Goal: Task Accomplishment & Management: Use online tool/utility

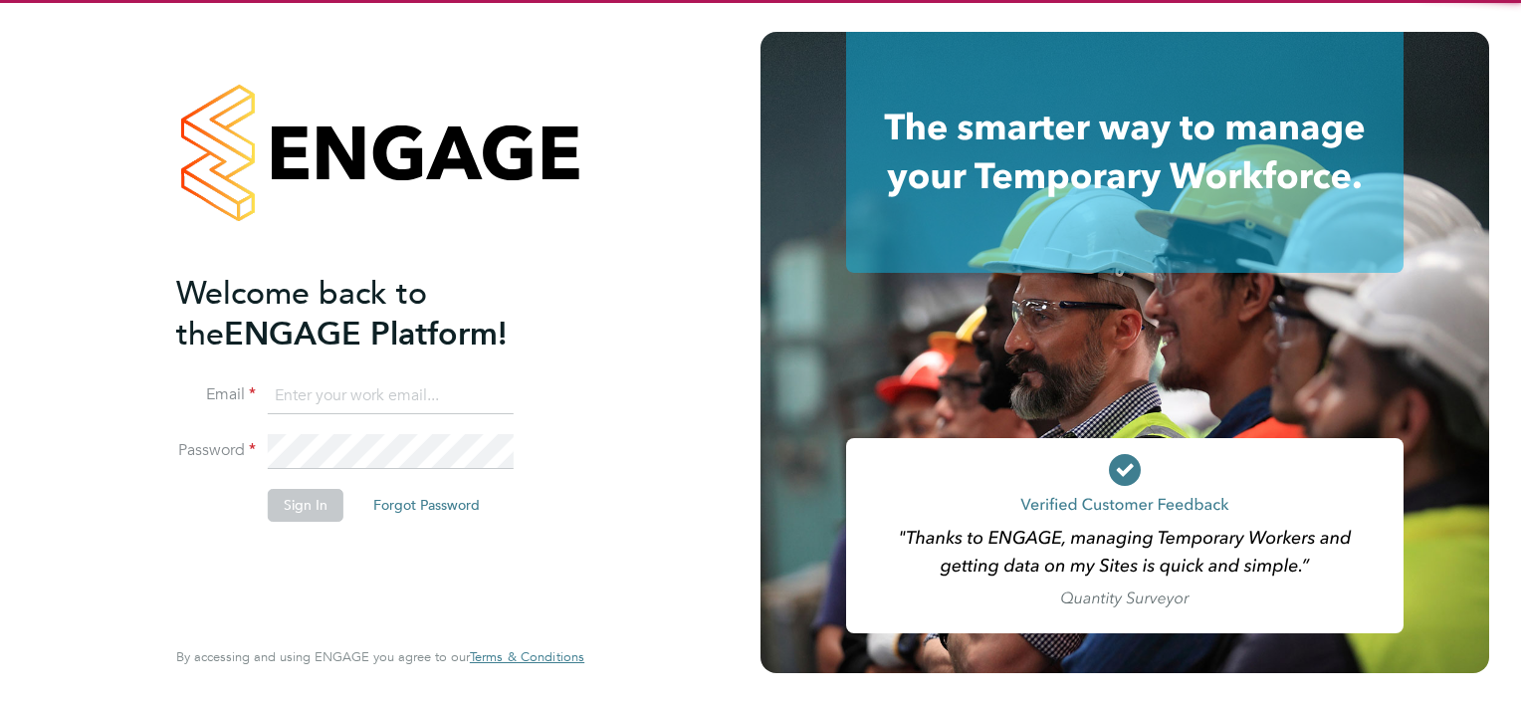
type input "ryan.scott@torus.co.uk"
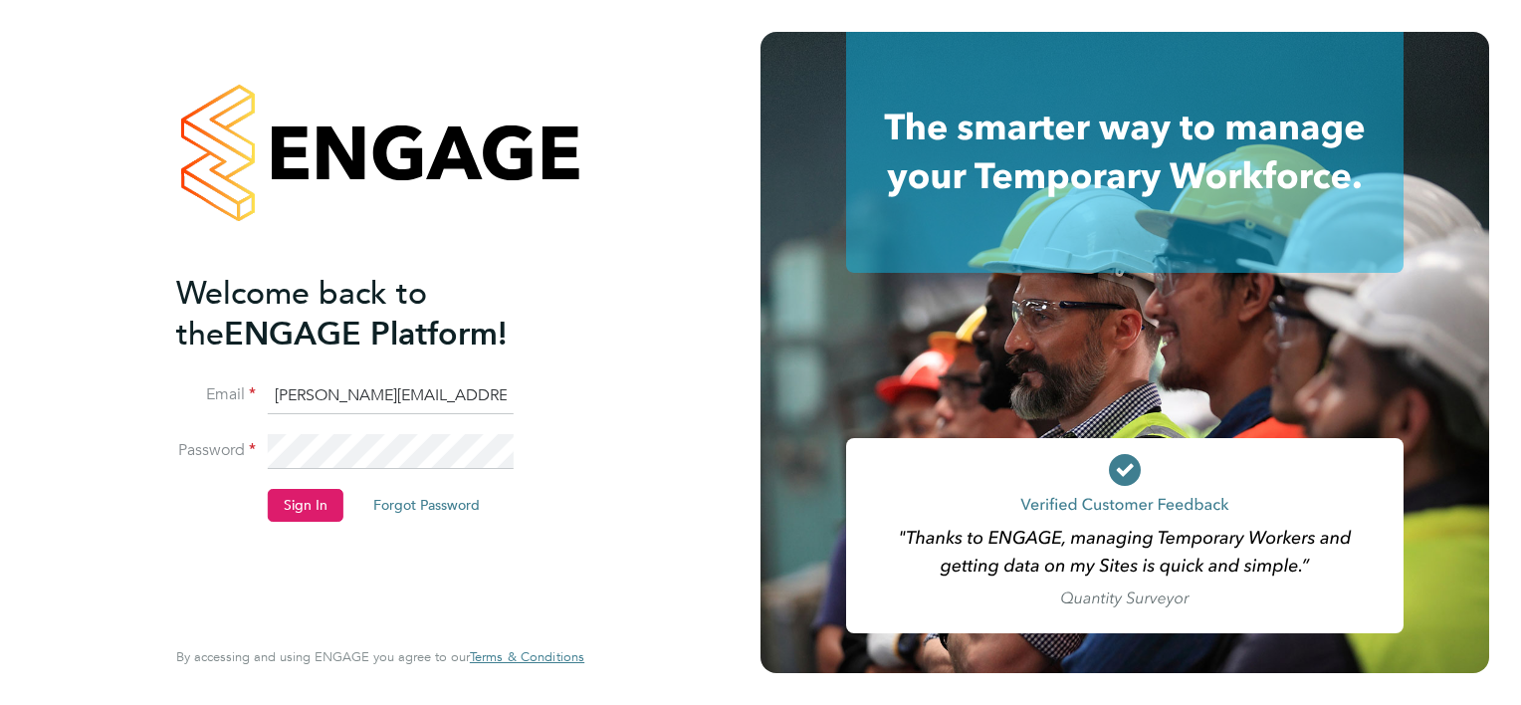
drag, startPoint x: 302, startPoint y: 558, endPoint x: 295, endPoint y: 505, distance: 53.2
click at [300, 558] on div "Welcome back to the ENGAGE Platform! Email ryan.scott@torus.co.uk Password Sign…" at bounding box center [370, 452] width 388 height 358
click at [295, 502] on button "Sign In" at bounding box center [306, 505] width 76 height 32
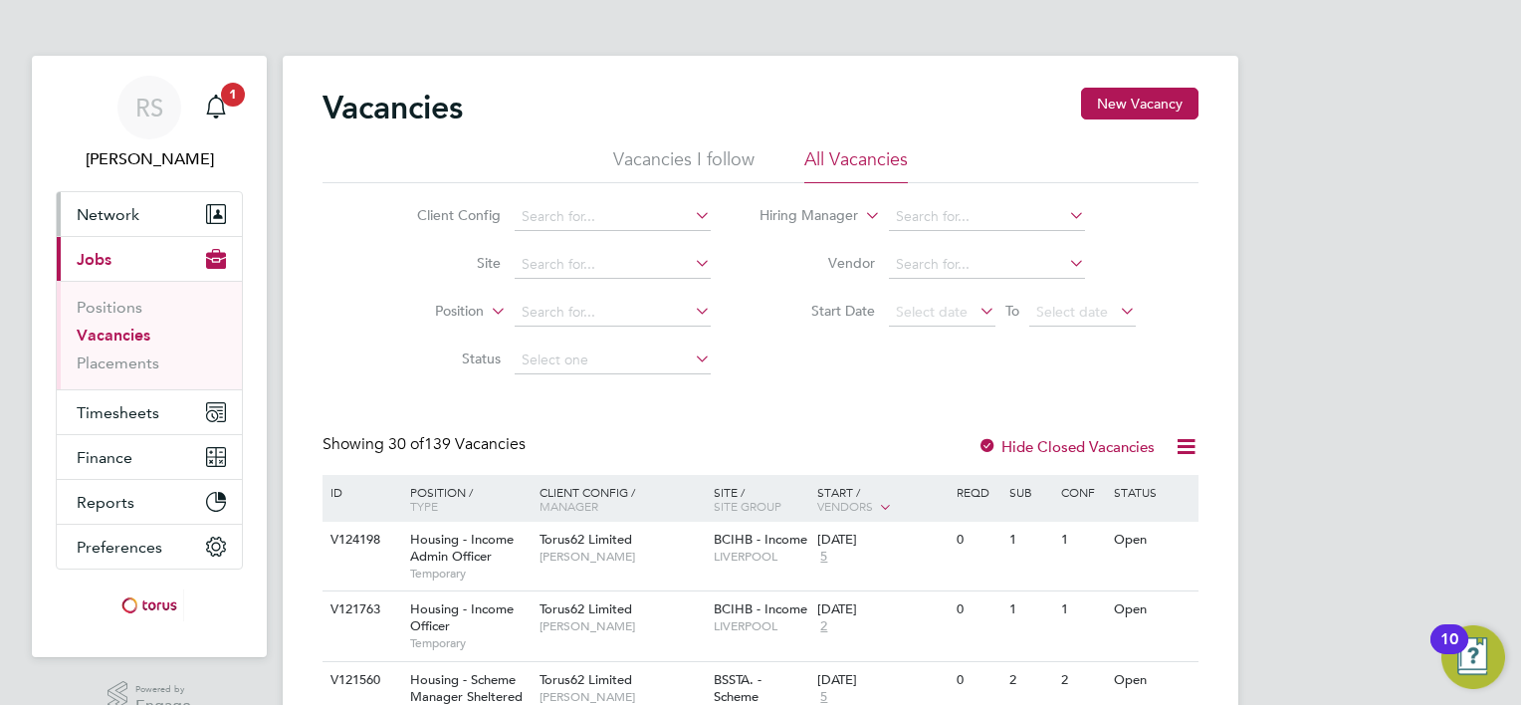
click at [137, 227] on button "Network" at bounding box center [149, 214] width 185 height 44
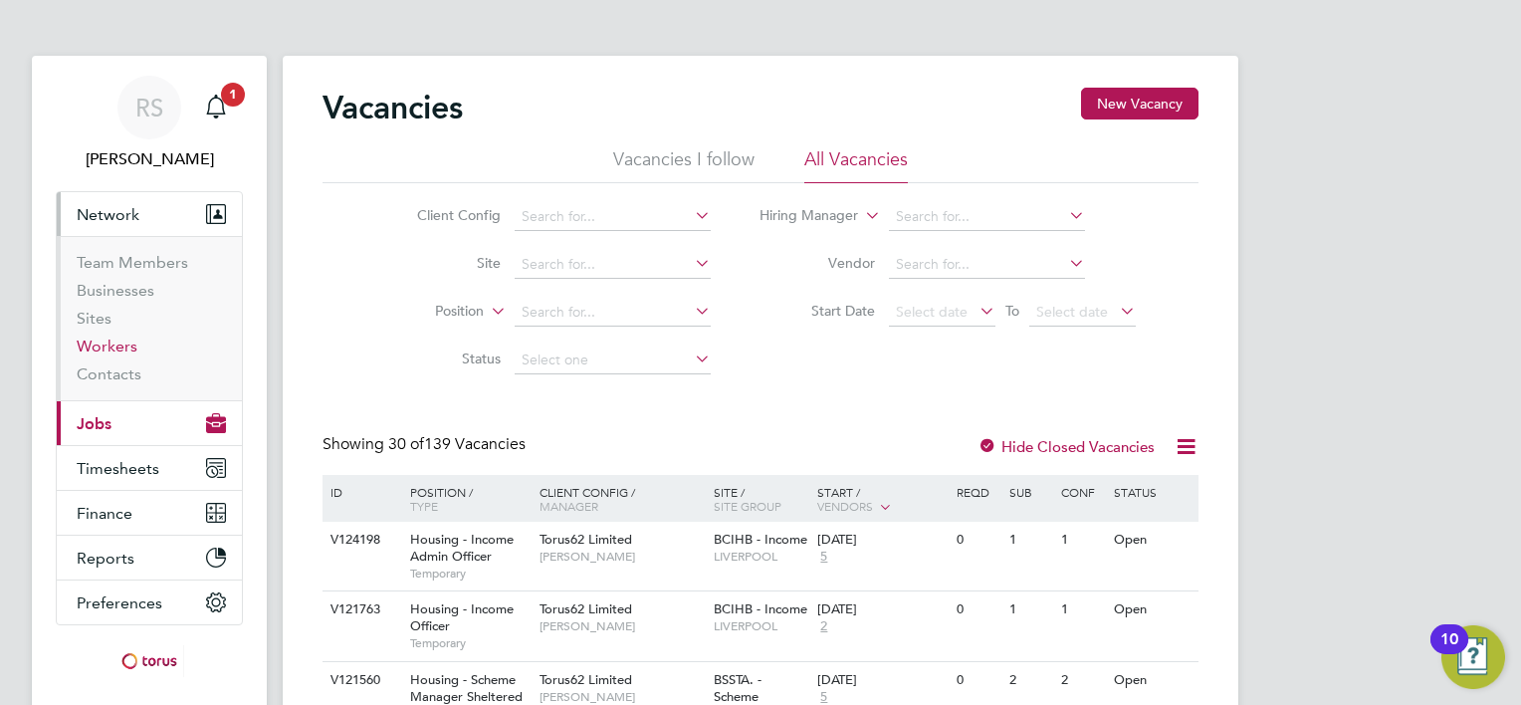
click at [126, 337] on link "Workers" at bounding box center [107, 346] width 61 height 19
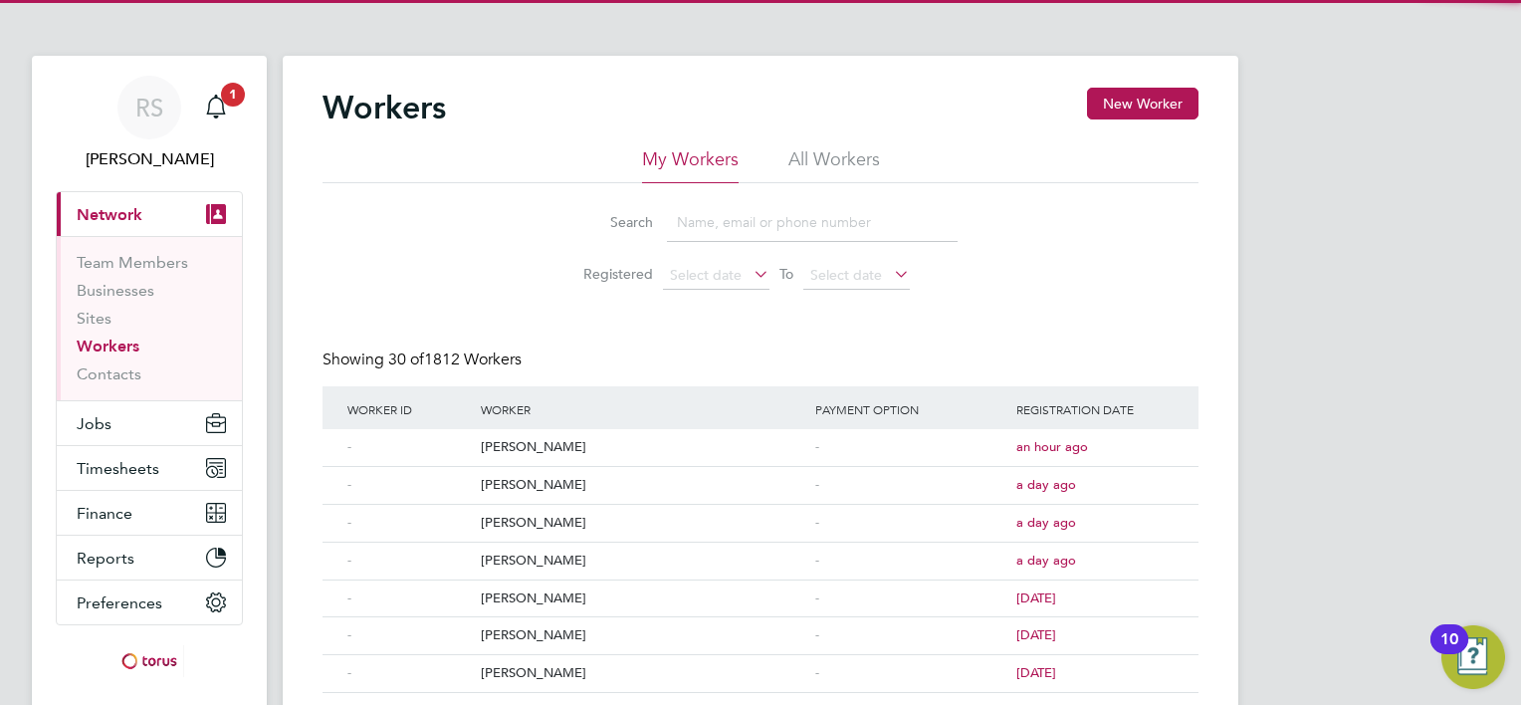
click at [813, 166] on li "All Workers" at bounding box center [835, 165] width 92 height 36
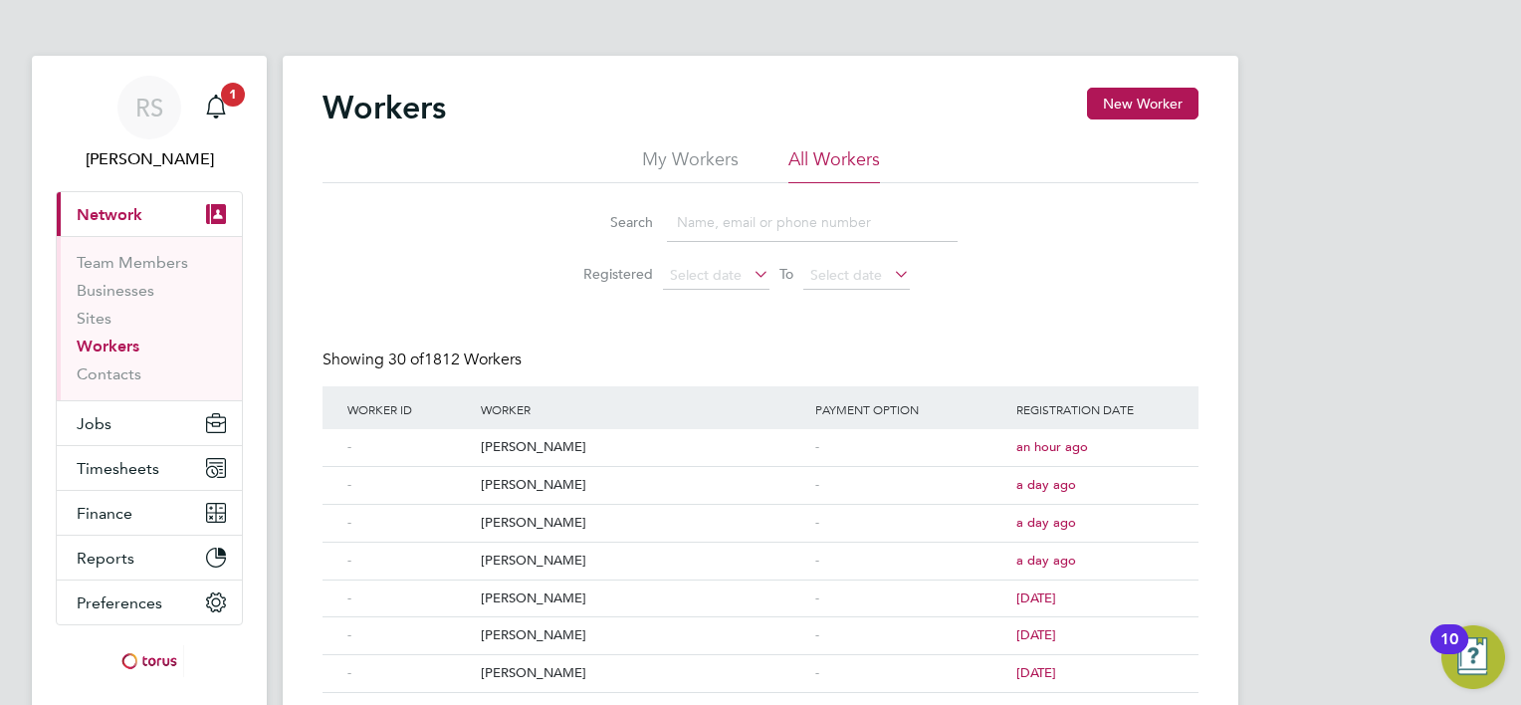
click at [746, 229] on input at bounding box center [812, 222] width 291 height 39
click at [702, 226] on input at bounding box center [812, 222] width 291 height 39
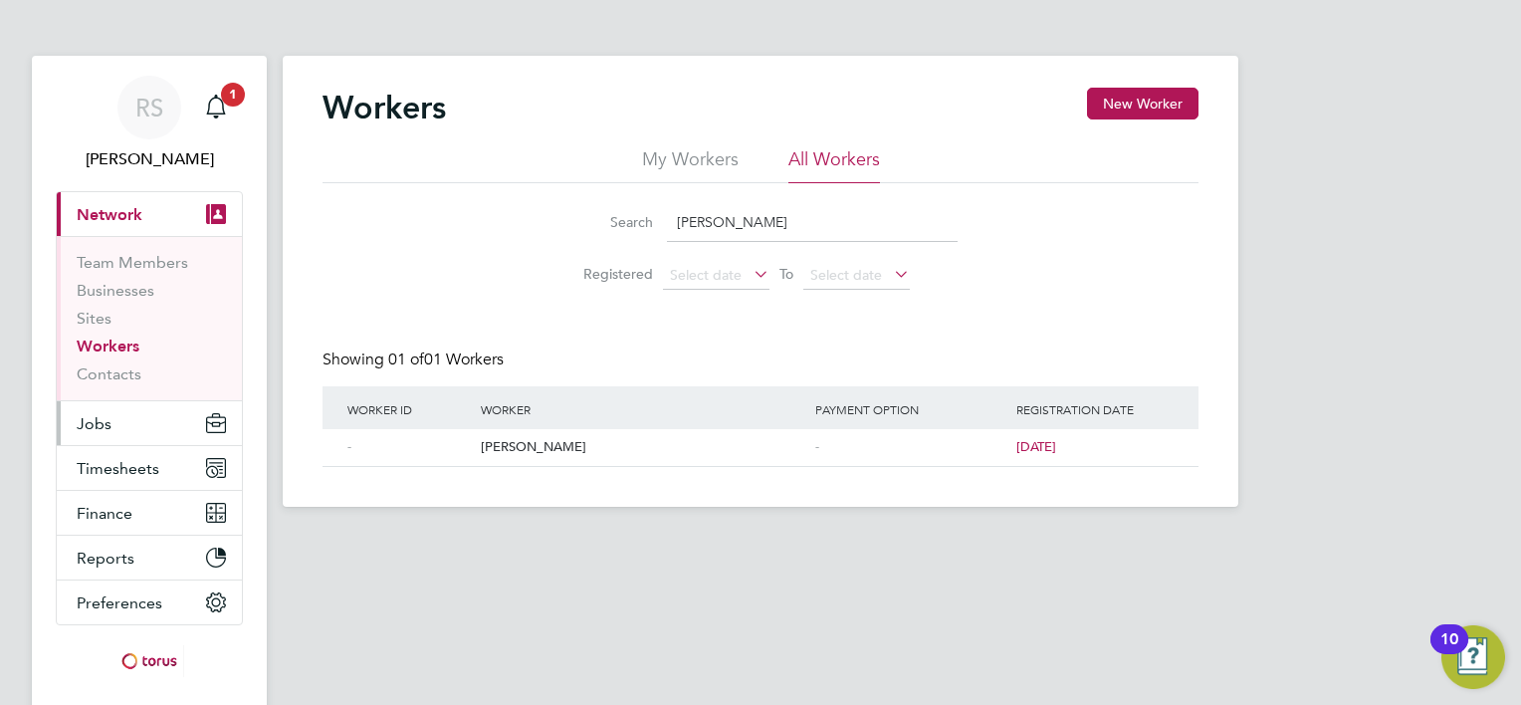
type input "ryan t"
click at [119, 425] on button "Jobs" at bounding box center [149, 423] width 185 height 44
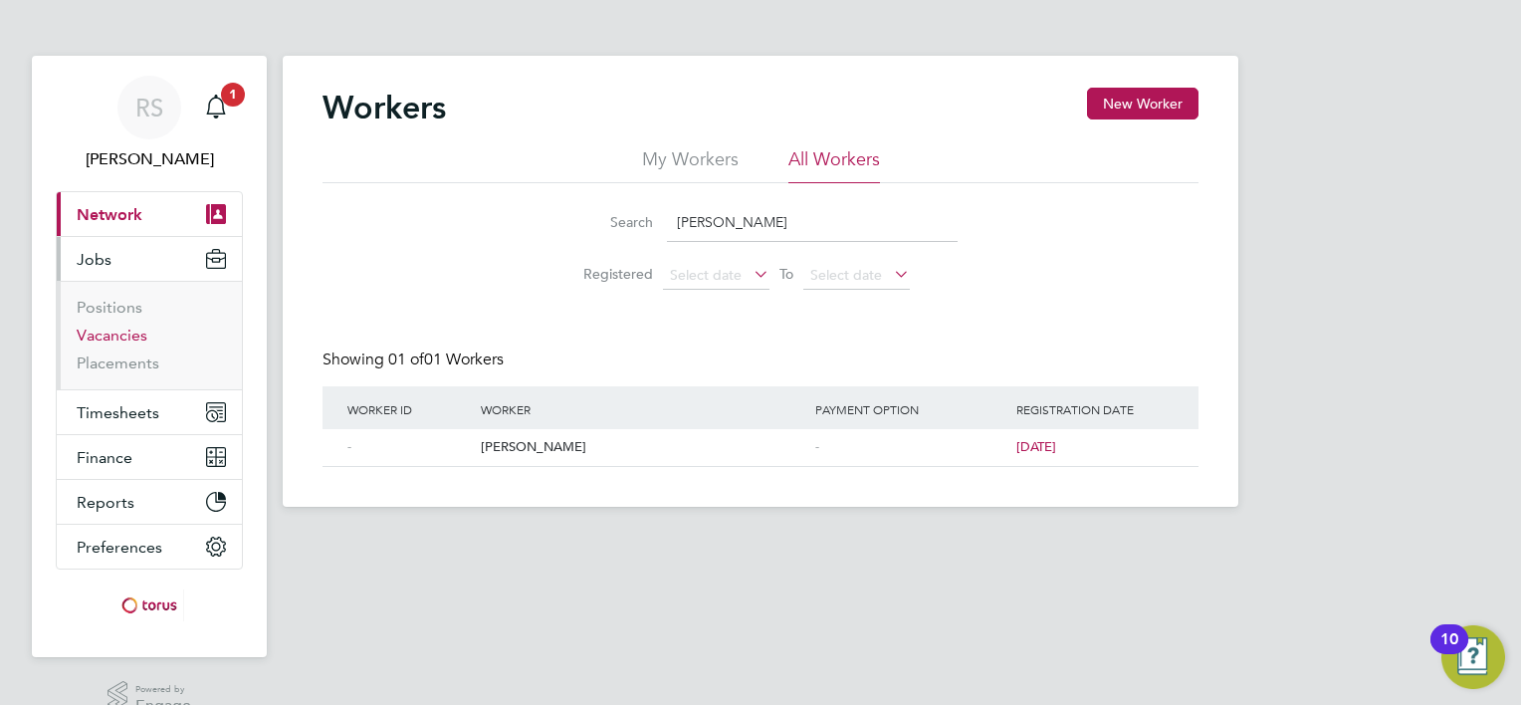
click at [129, 334] on link "Vacancies" at bounding box center [112, 335] width 71 height 19
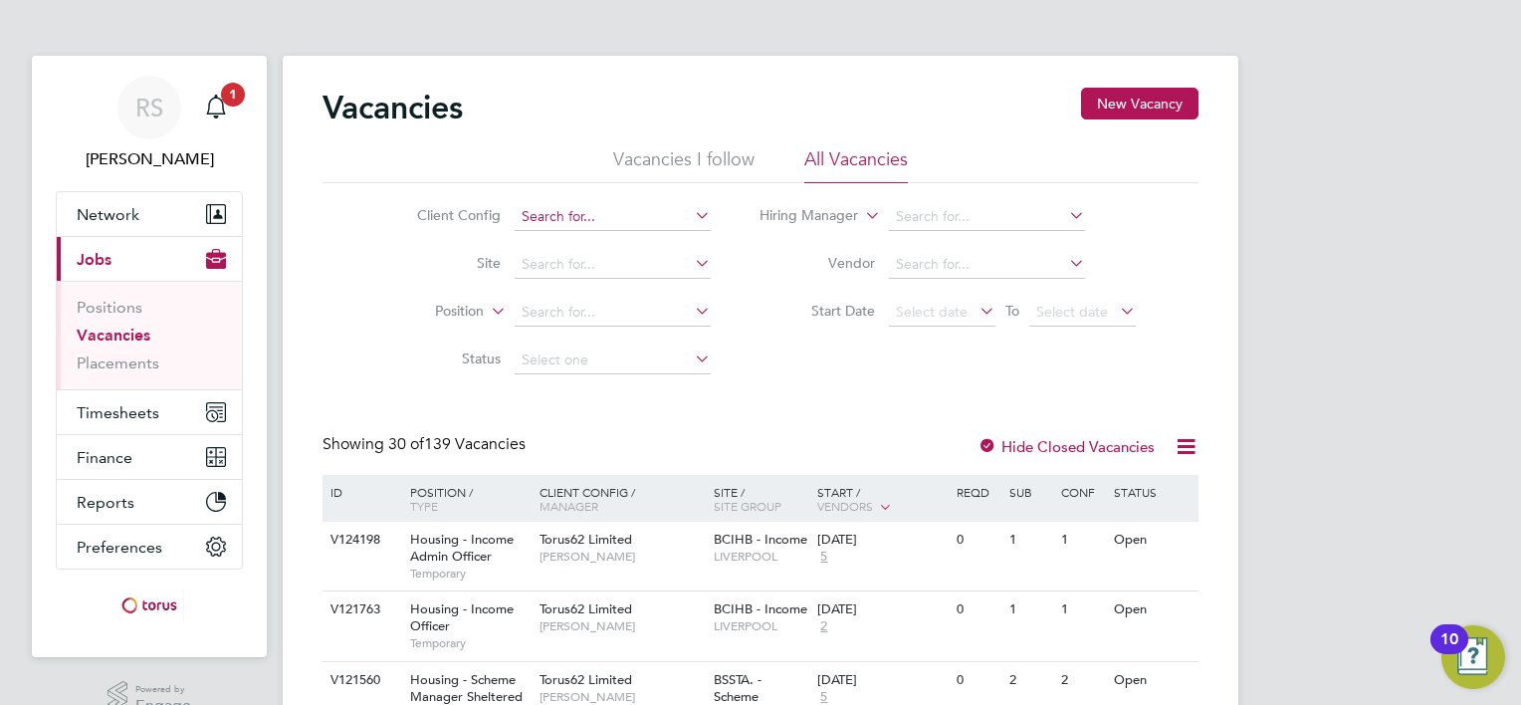
click at [614, 205] on input at bounding box center [613, 217] width 196 height 28
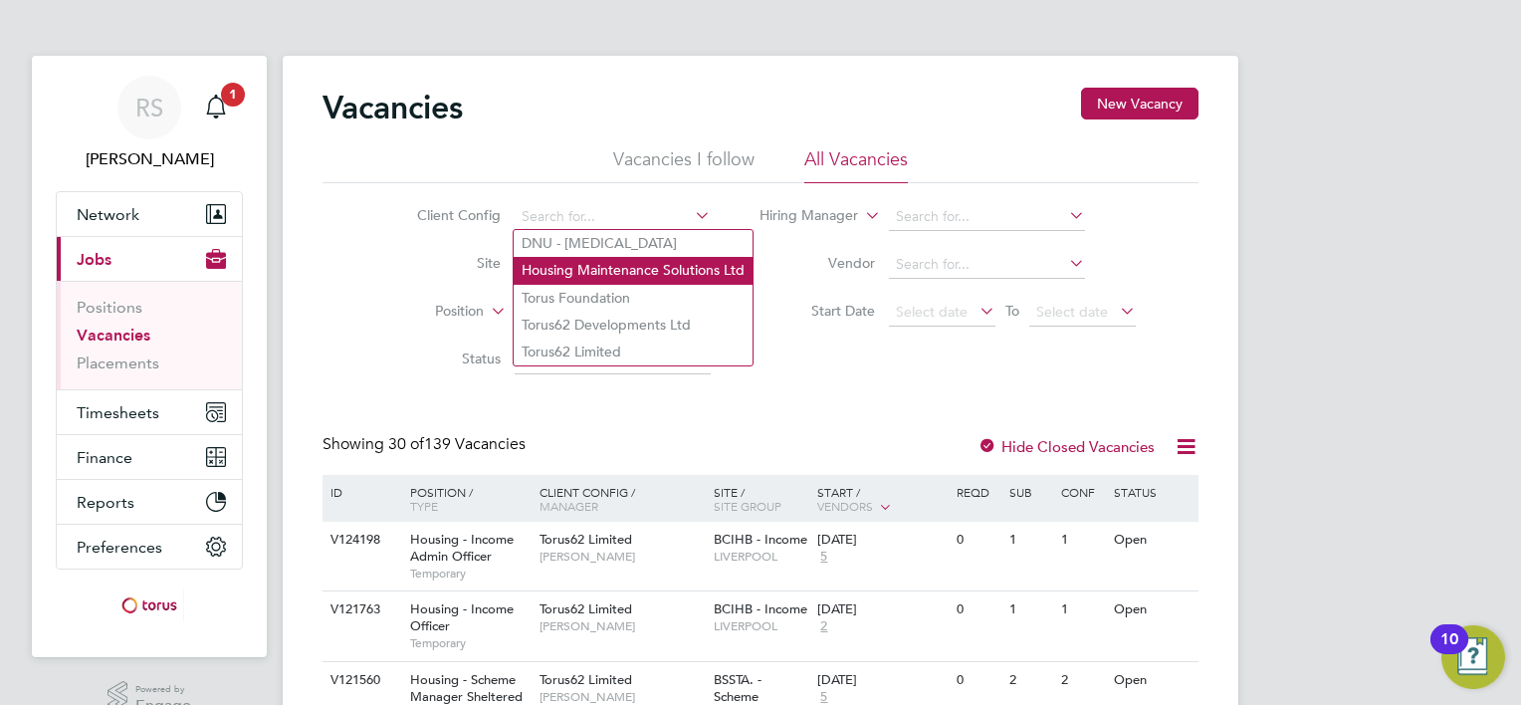
click at [607, 280] on li "Housing Maintenance Solutions Ltd" at bounding box center [633, 270] width 239 height 27
type input "Housing Maintenance Solutions Ltd"
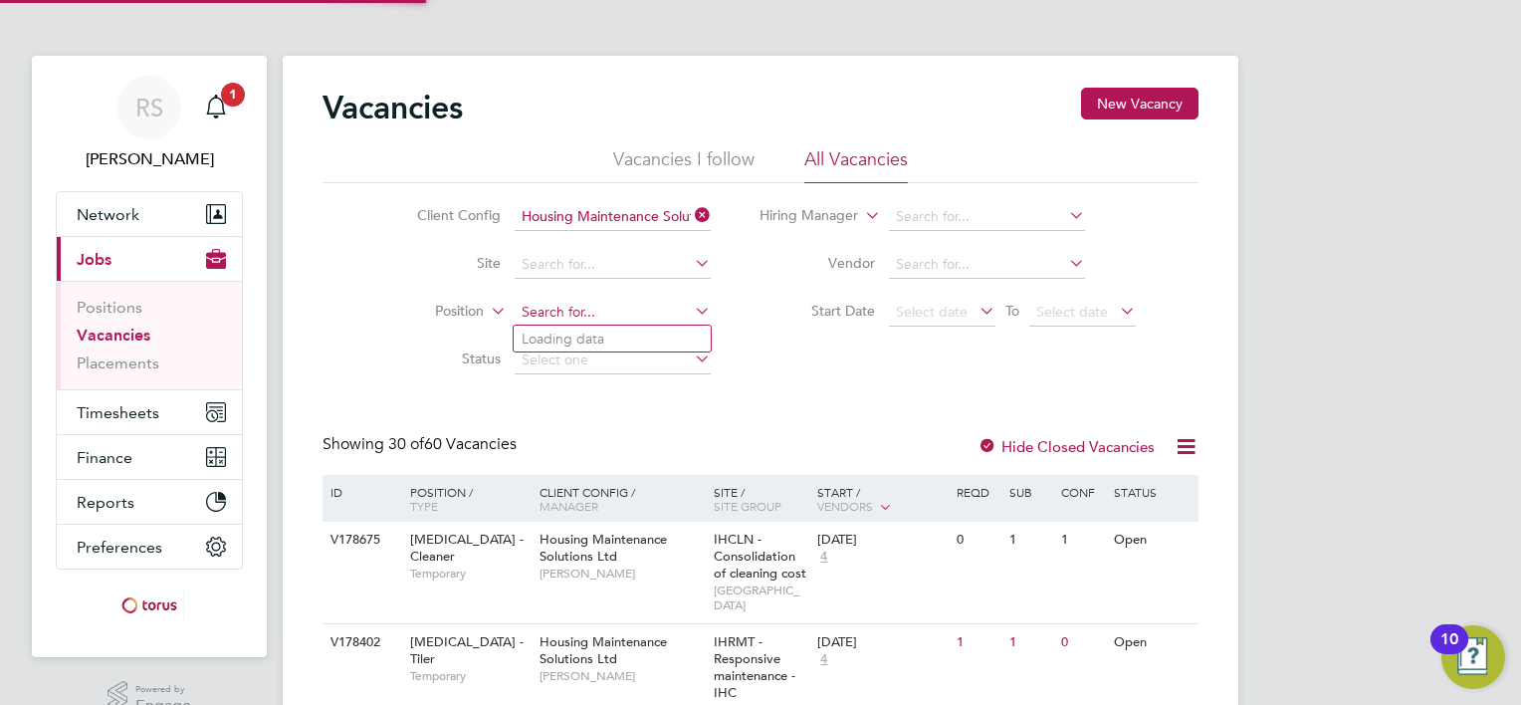
click at [594, 307] on input at bounding box center [613, 313] width 196 height 28
click at [595, 338] on li "HMS - Join er" at bounding box center [695, 339] width 363 height 27
type input "HMS - Joiner"
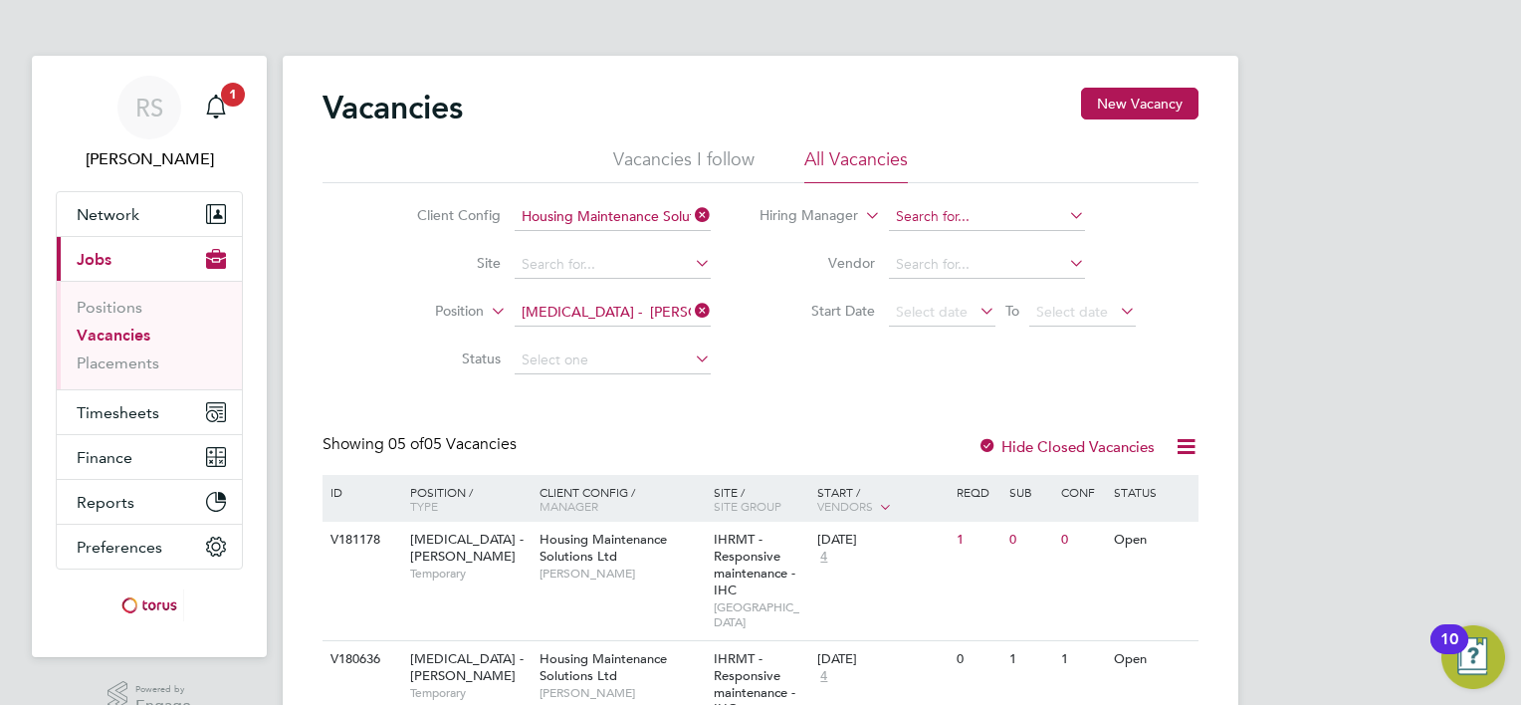
click at [986, 206] on li "Hiring Manager" at bounding box center [948, 217] width 425 height 48
click at [984, 206] on input at bounding box center [987, 217] width 196 height 28
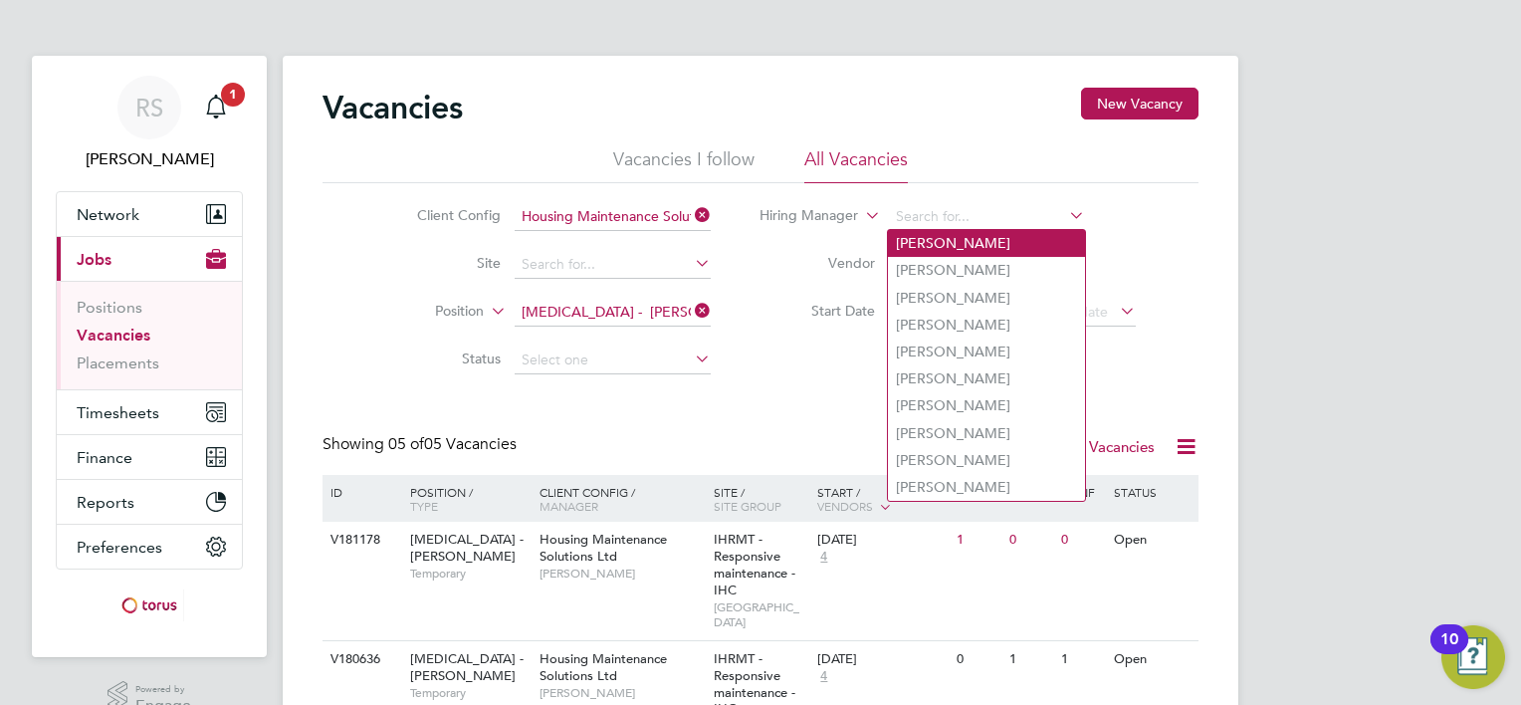
click at [924, 254] on li "Alan Fairley" at bounding box center [986, 243] width 197 height 27
type input "Alan Fairley"
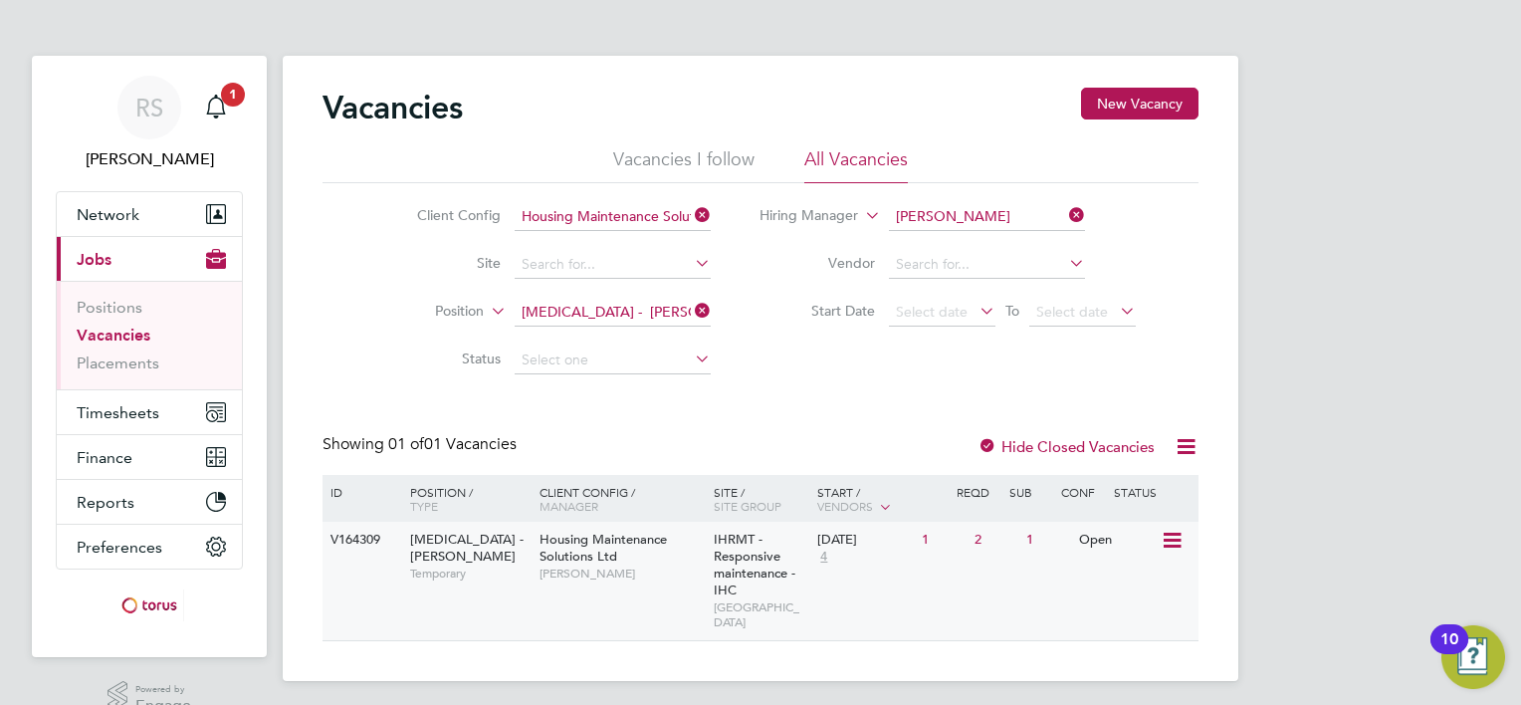
click at [549, 549] on span "Housing Maintenance Solutions Ltd" at bounding box center [603, 548] width 127 height 34
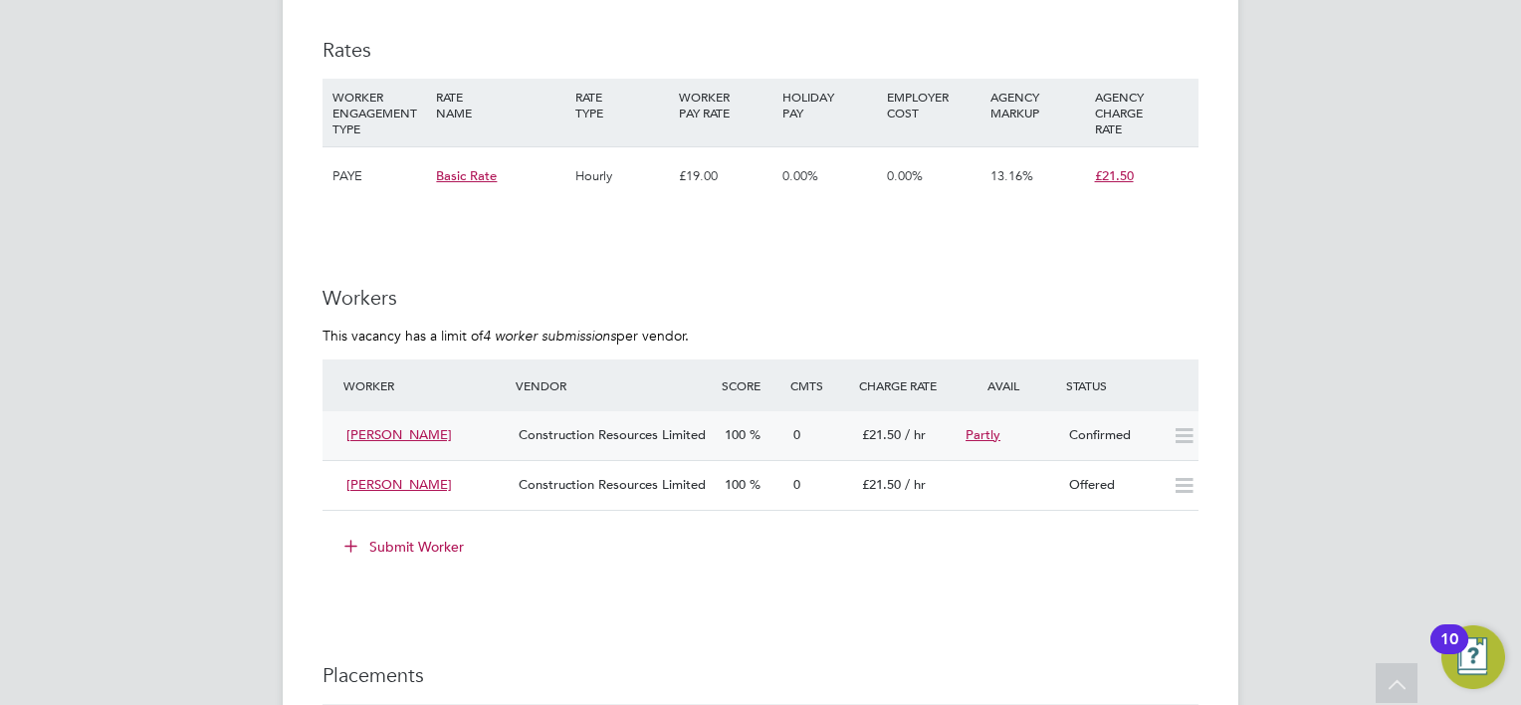
scroll to position [1394, 0]
